Goal: Task Accomplishment & Management: Complete application form

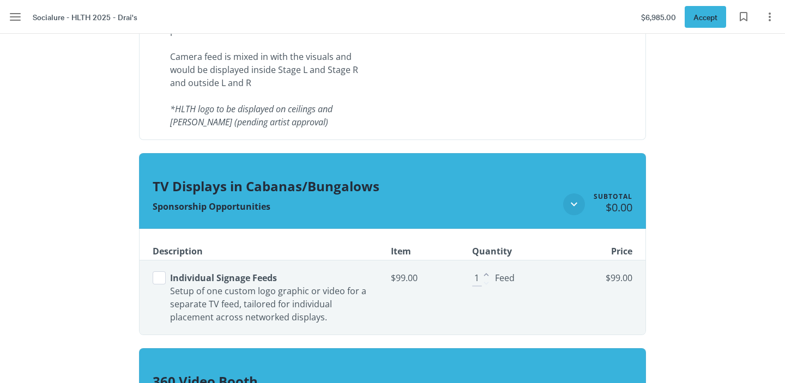
scroll to position [1587, 0]
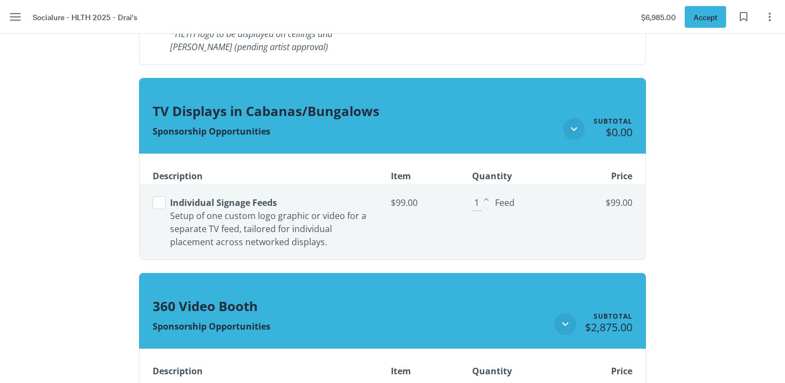
click at [155, 204] on button "Select line item" at bounding box center [159, 202] width 13 height 13
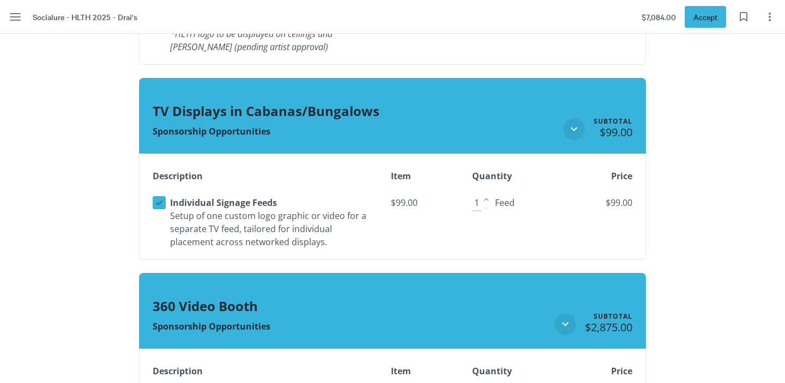
click at [485, 197] on icon "Increase" at bounding box center [486, 200] width 10 height 10
type input "4"
click at [485, 197] on icon "Increase" at bounding box center [486, 200] width 10 height 10
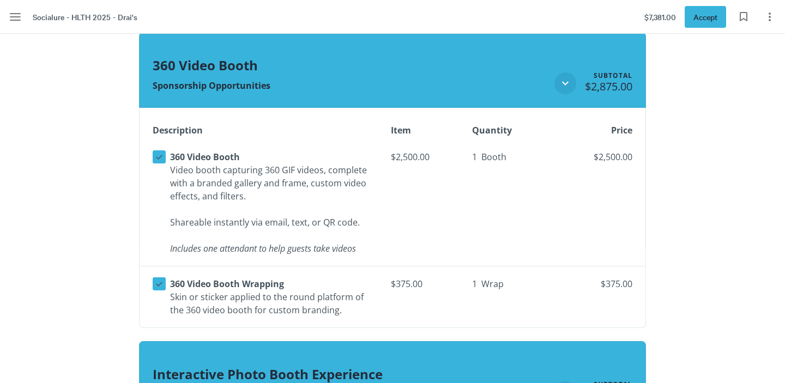
scroll to position [1838, 0]
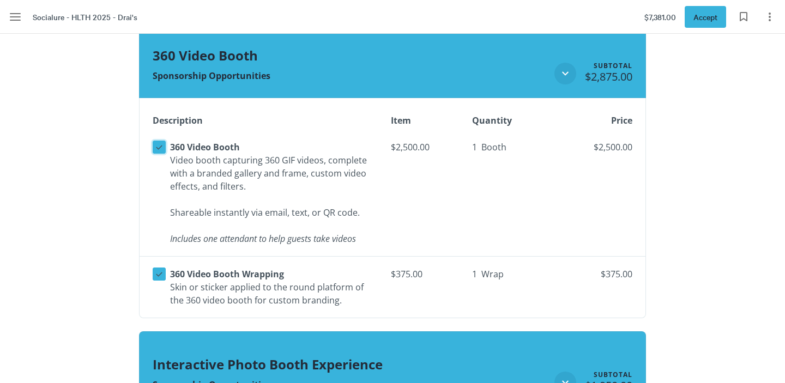
click at [155, 150] on icon at bounding box center [159, 147] width 10 height 10
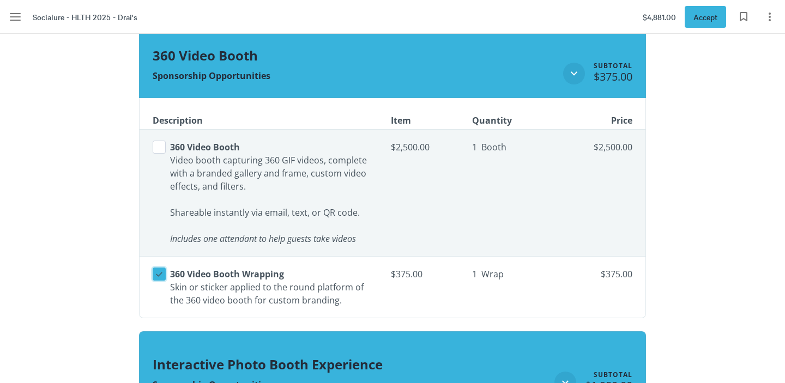
click at [160, 274] on icon at bounding box center [159, 274] width 7 height 4
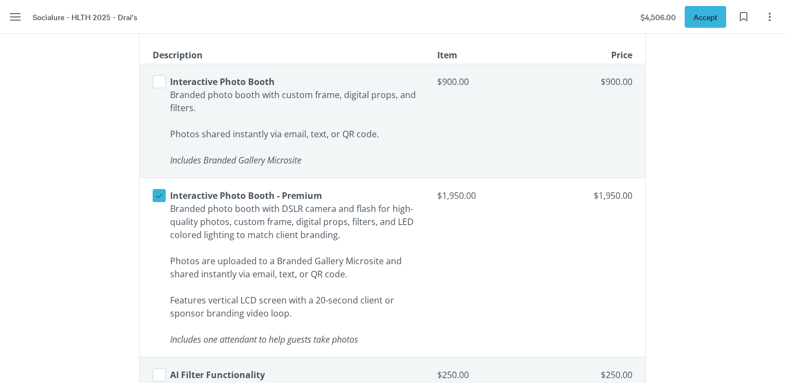
scroll to position [2225, 0]
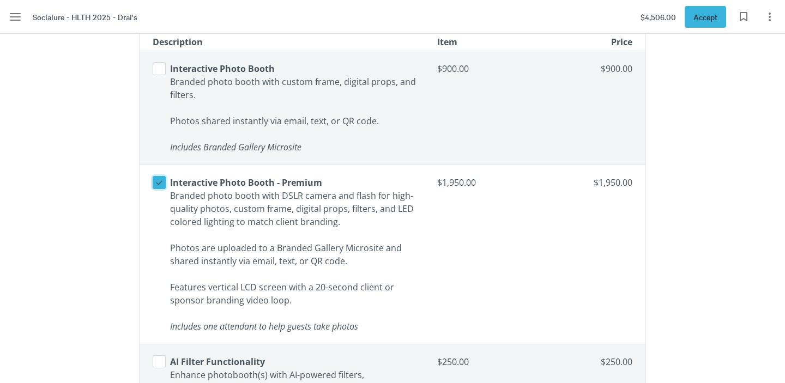
click at [159, 184] on icon at bounding box center [159, 183] width 10 height 10
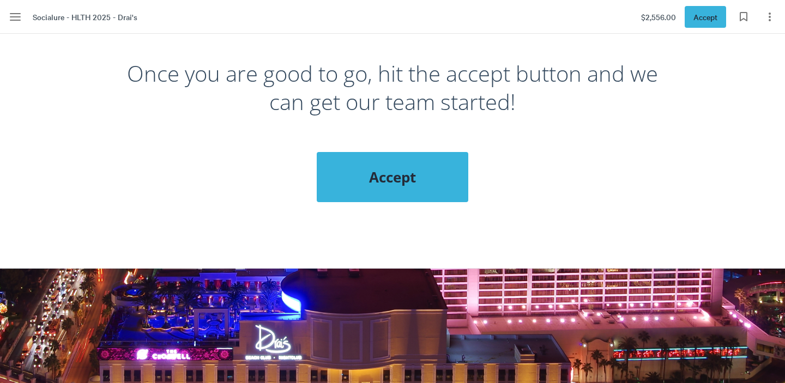
scroll to position [3641, 0]
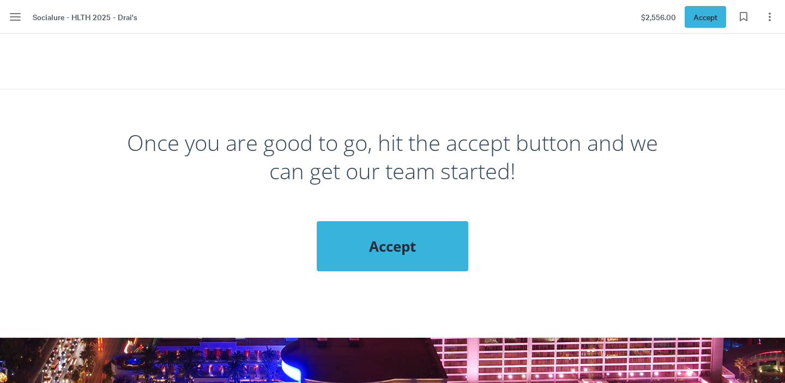
click at [391, 236] on span "Accept" at bounding box center [392, 246] width 108 height 20
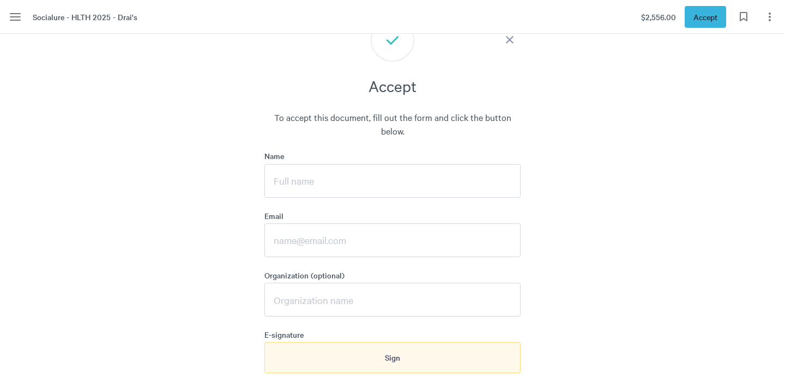
scroll to position [3850, 0]
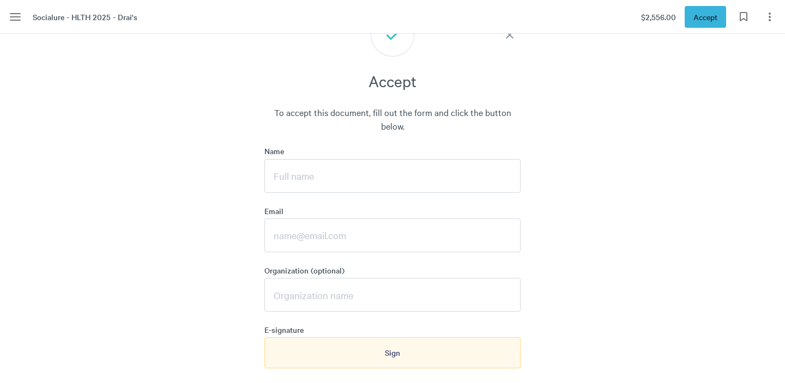
click at [330, 159] on input "Name" at bounding box center [392, 176] width 256 height 34
type input "[PERSON_NAME]"
click at [313, 228] on input "Email" at bounding box center [392, 235] width 256 height 34
type input "[PERSON_NAME][EMAIL_ADDRESS][DOMAIN_NAME]"
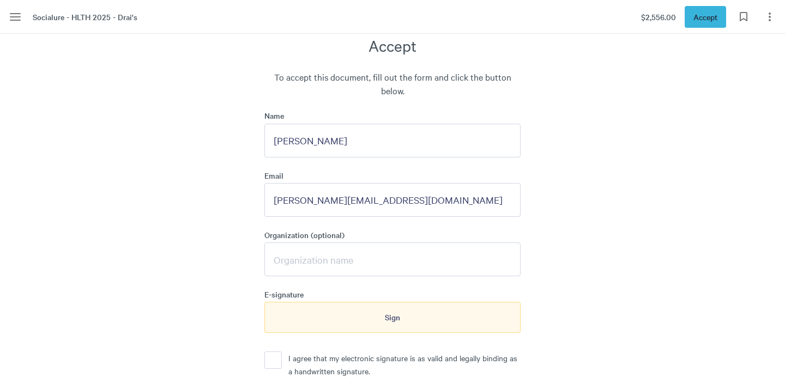
scroll to position [3889, 0]
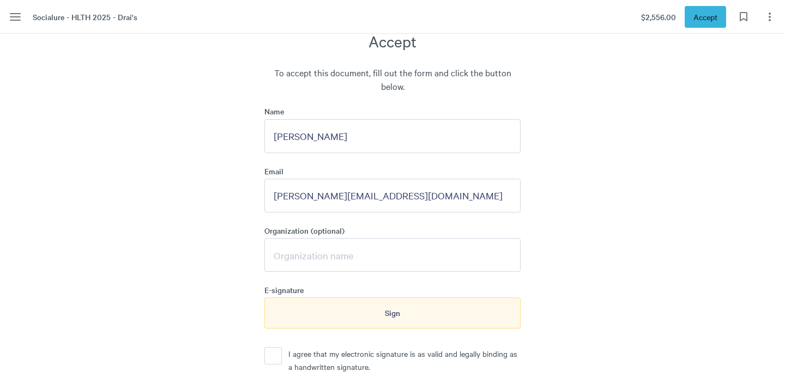
click at [306, 244] on input "Organization (optional)" at bounding box center [392, 255] width 256 height 34
type input "HLTH"
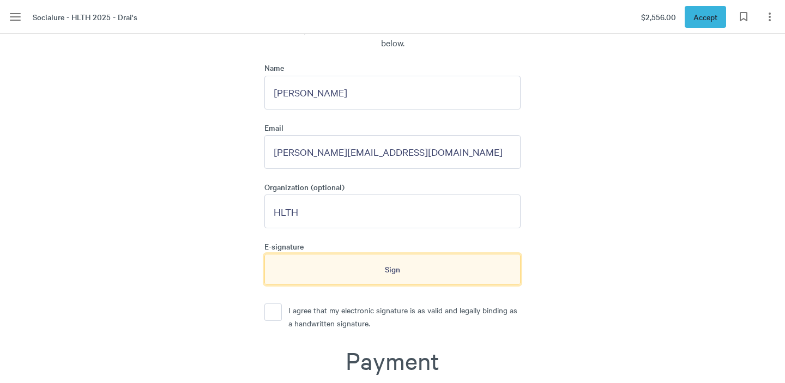
scroll to position [3943, 0]
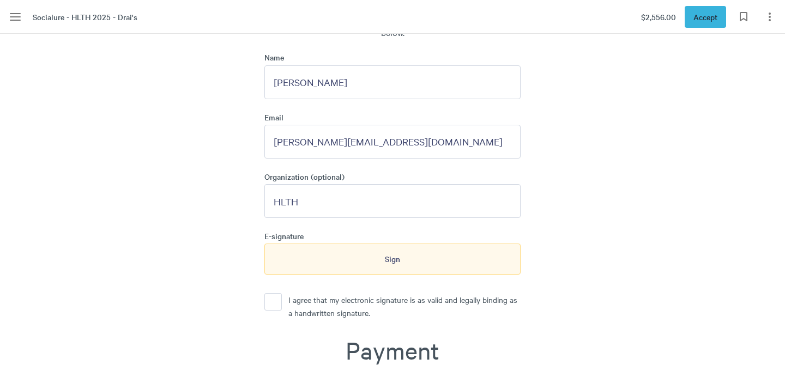
click at [282, 293] on label "I agree that my electronic signature is as valid and legally binding as a handw…" at bounding box center [401, 306] width 239 height 26
click at [281, 293] on button "I agree that my electronic signature is as valid and legally binding as a handw…" at bounding box center [272, 301] width 17 height 17
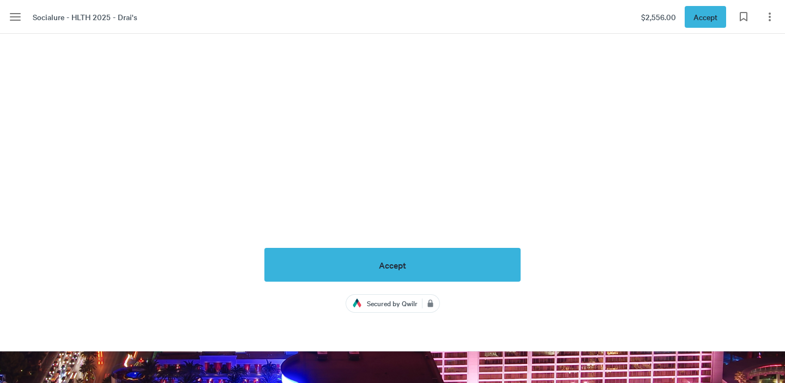
scroll to position [4576, 0]
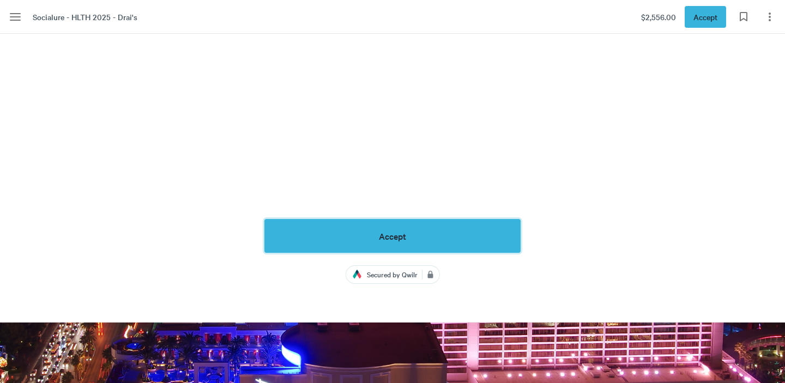
click at [377, 231] on div "Accept" at bounding box center [393, 236] width 32 height 10
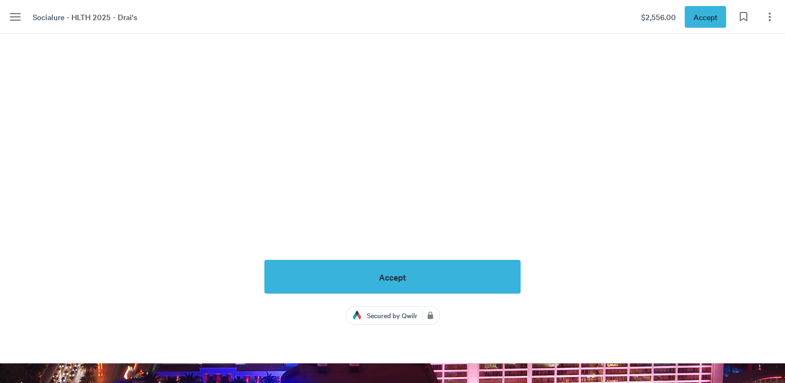
scroll to position [4548, 0]
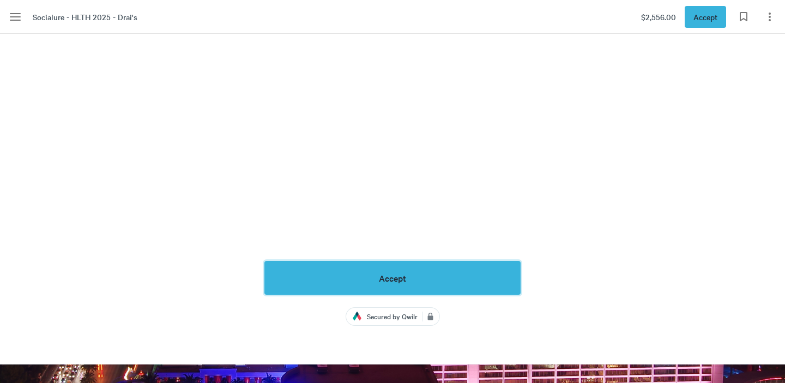
click at [432, 265] on button "Accept" at bounding box center [392, 278] width 256 height 34
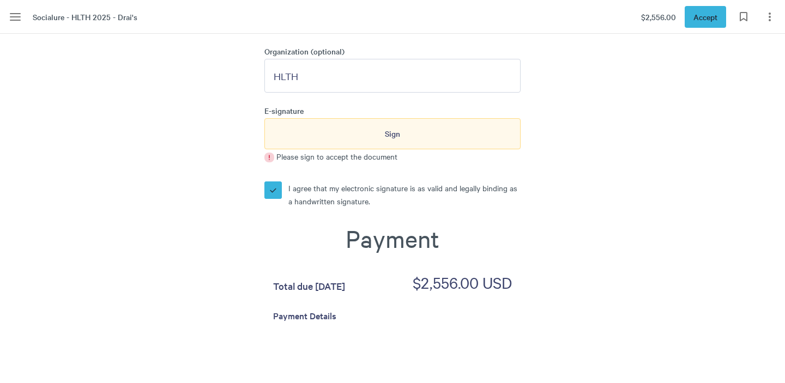
scroll to position [4030, 0]
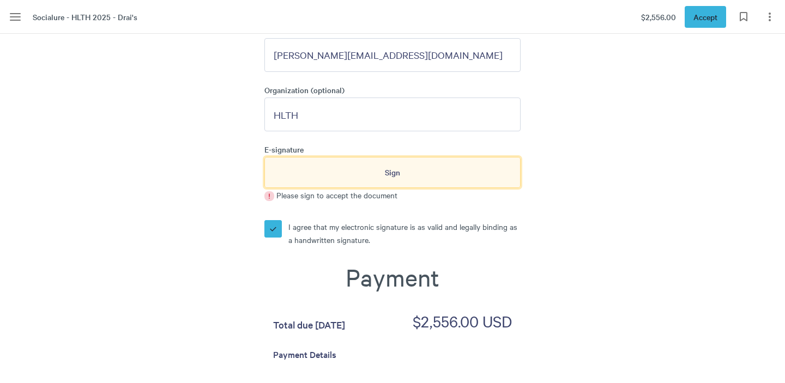
click at [341, 161] on div "Sign" at bounding box center [392, 172] width 256 height 31
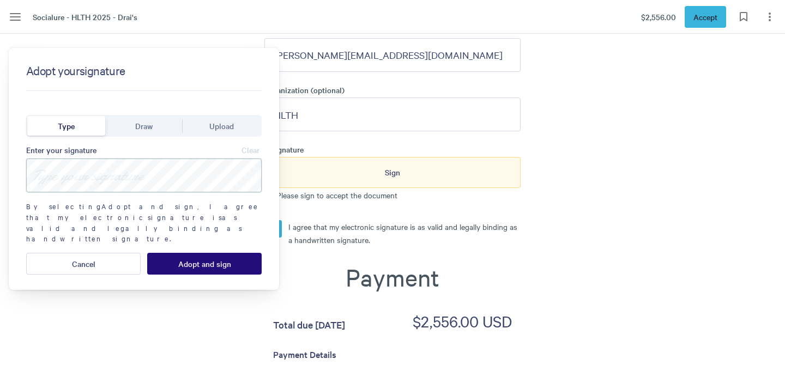
click at [53, 180] on input at bounding box center [143, 176] width 235 height 34
click at [111, 179] on input "[PERSON_NAME]" at bounding box center [143, 176] width 235 height 34
type input "[PERSON_NAME]"
click at [197, 259] on span "Adopt and sign" at bounding box center [204, 263] width 53 height 9
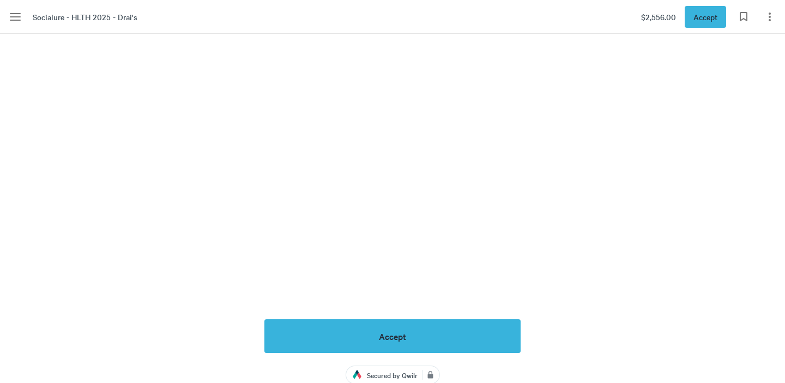
scroll to position [4533, 0]
click at [407, 319] on button "Accept" at bounding box center [392, 336] width 256 height 34
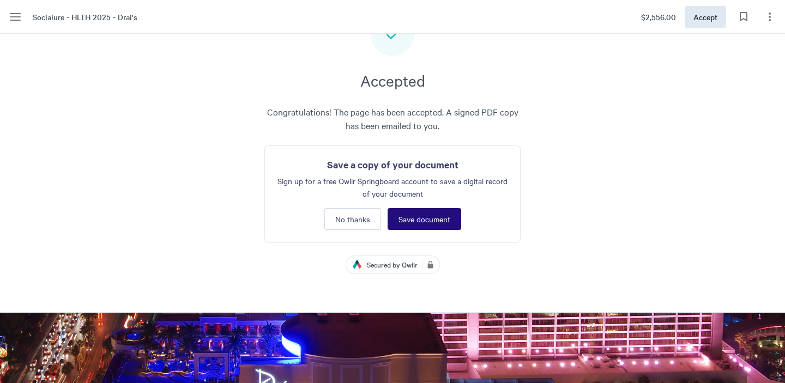
scroll to position [3850, 0]
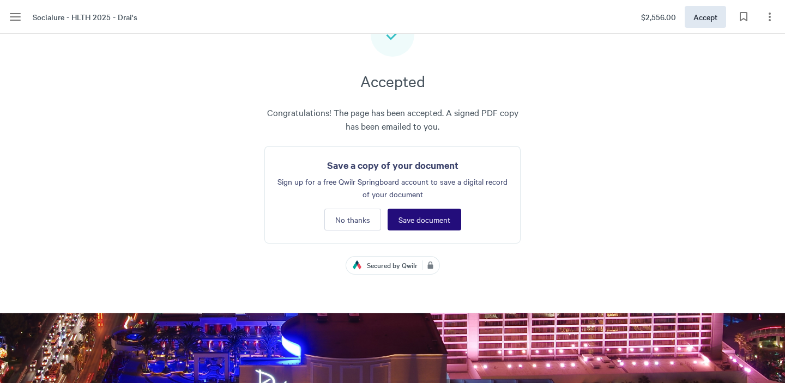
click at [423, 215] on span "Save document" at bounding box center [424, 219] width 52 height 9
